Goal: Task Accomplishment & Management: Manage account settings

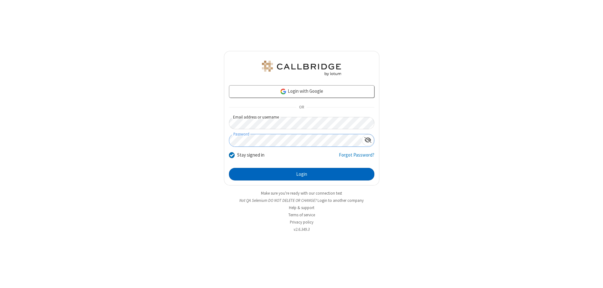
click at [301, 174] on button "Login" at bounding box center [301, 174] width 145 height 13
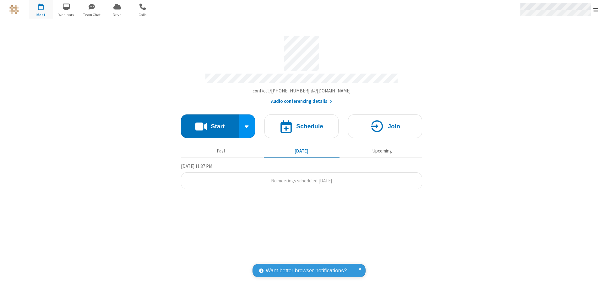
click at [596, 10] on span "Open menu" at bounding box center [595, 10] width 5 height 6
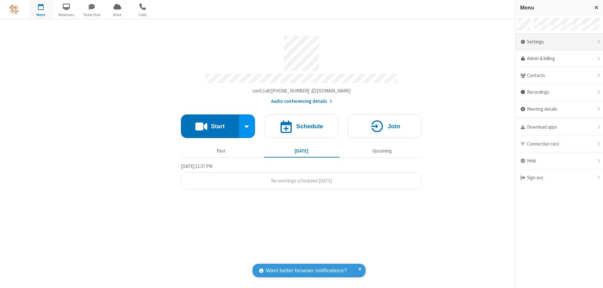
click at [559, 42] on div "Settings" at bounding box center [559, 42] width 88 height 17
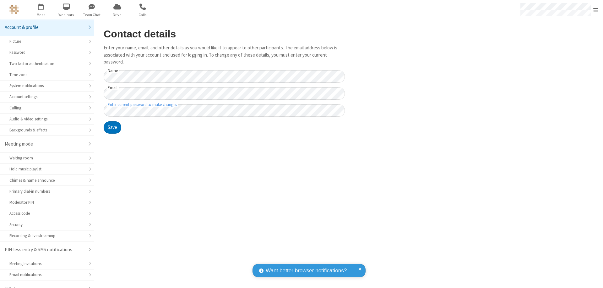
scroll to position [9, 0]
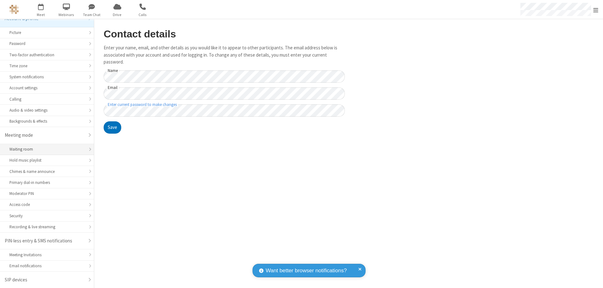
click at [45, 149] on div "Waiting room" at bounding box center [46, 149] width 75 height 6
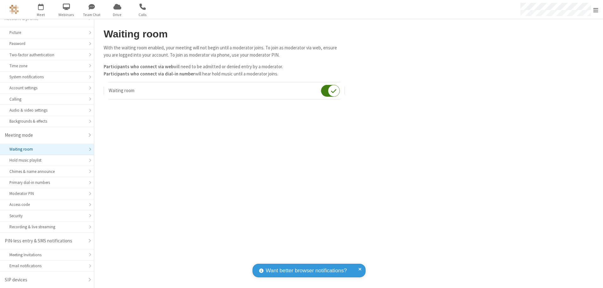
click at [330, 90] on input "checkbox" at bounding box center [330, 90] width 19 height 12
checkbox input "false"
click at [596, 9] on span "Open menu" at bounding box center [595, 10] width 5 height 6
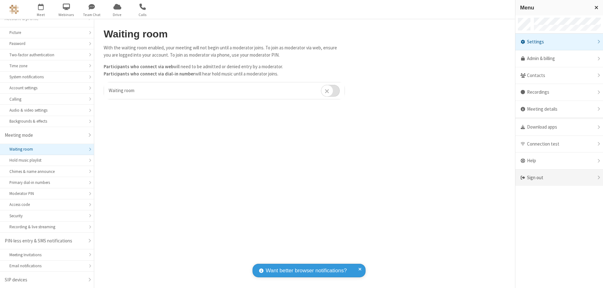
click at [559, 177] on div "Sign out" at bounding box center [559, 177] width 88 height 17
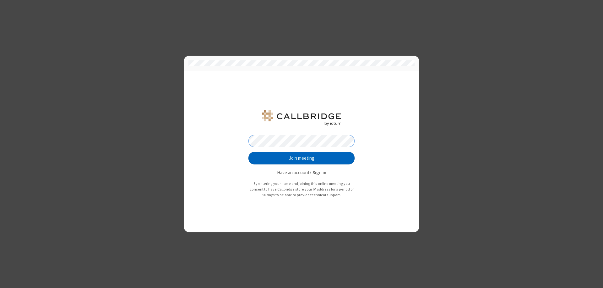
click at [301, 158] on button "Join meeting" at bounding box center [301, 158] width 106 height 13
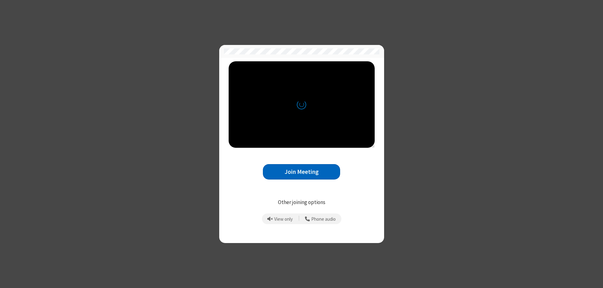
click at [301, 171] on button "Join Meeting" at bounding box center [301, 171] width 77 height 15
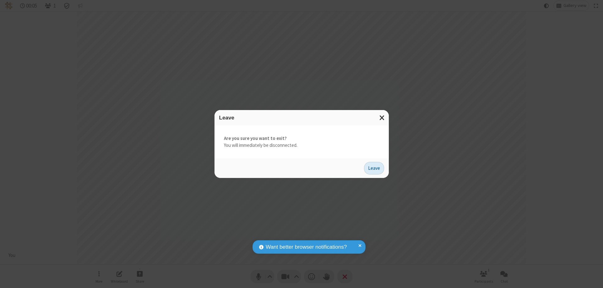
click at [374, 168] on button "Leave" at bounding box center [374, 168] width 20 height 13
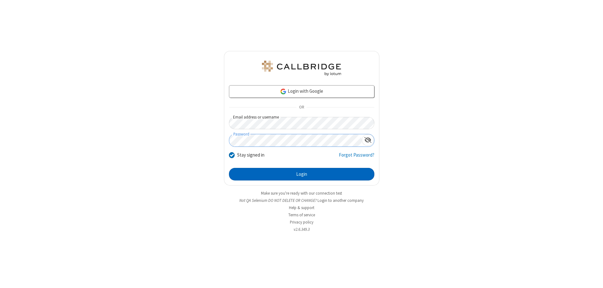
click at [301, 174] on button "Login" at bounding box center [301, 174] width 145 height 13
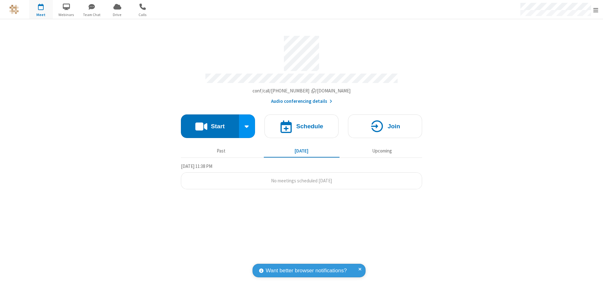
click at [596, 10] on span "Open menu" at bounding box center [595, 10] width 5 height 6
click at [559, 42] on div "Settings" at bounding box center [559, 42] width 88 height 17
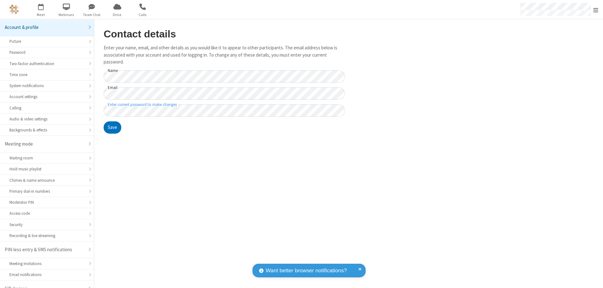
scroll to position [9, 0]
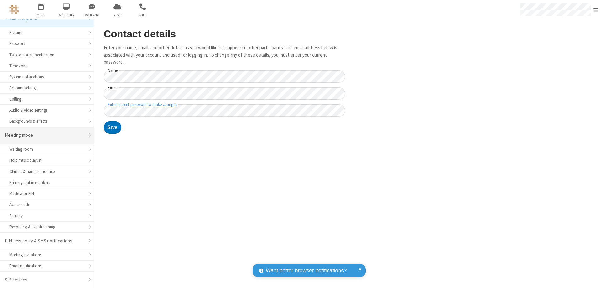
click at [45, 135] on div "Meeting mode" at bounding box center [45, 135] width 80 height 7
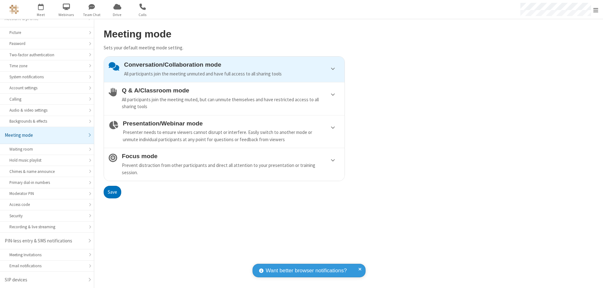
click at [224, 69] on div "Conversation/Collaboration mode All participants join the meeting unmuted and h…" at bounding box center [232, 69] width 216 height 16
click at [112, 192] on button "Save" at bounding box center [113, 192] width 18 height 13
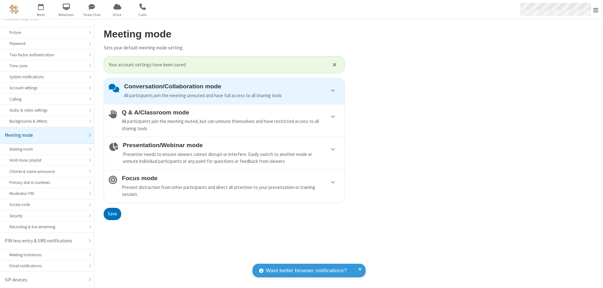
click at [596, 9] on span "Open menu" at bounding box center [595, 10] width 5 height 6
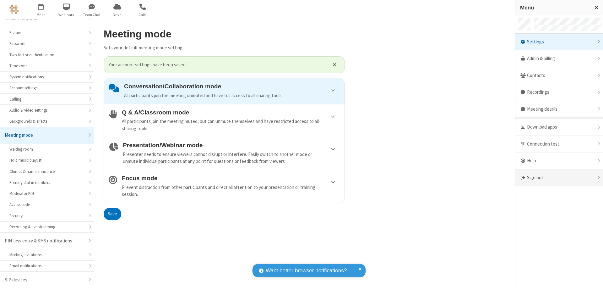
click at [559, 177] on div "Sign out" at bounding box center [559, 177] width 88 height 17
